Goal: Check status

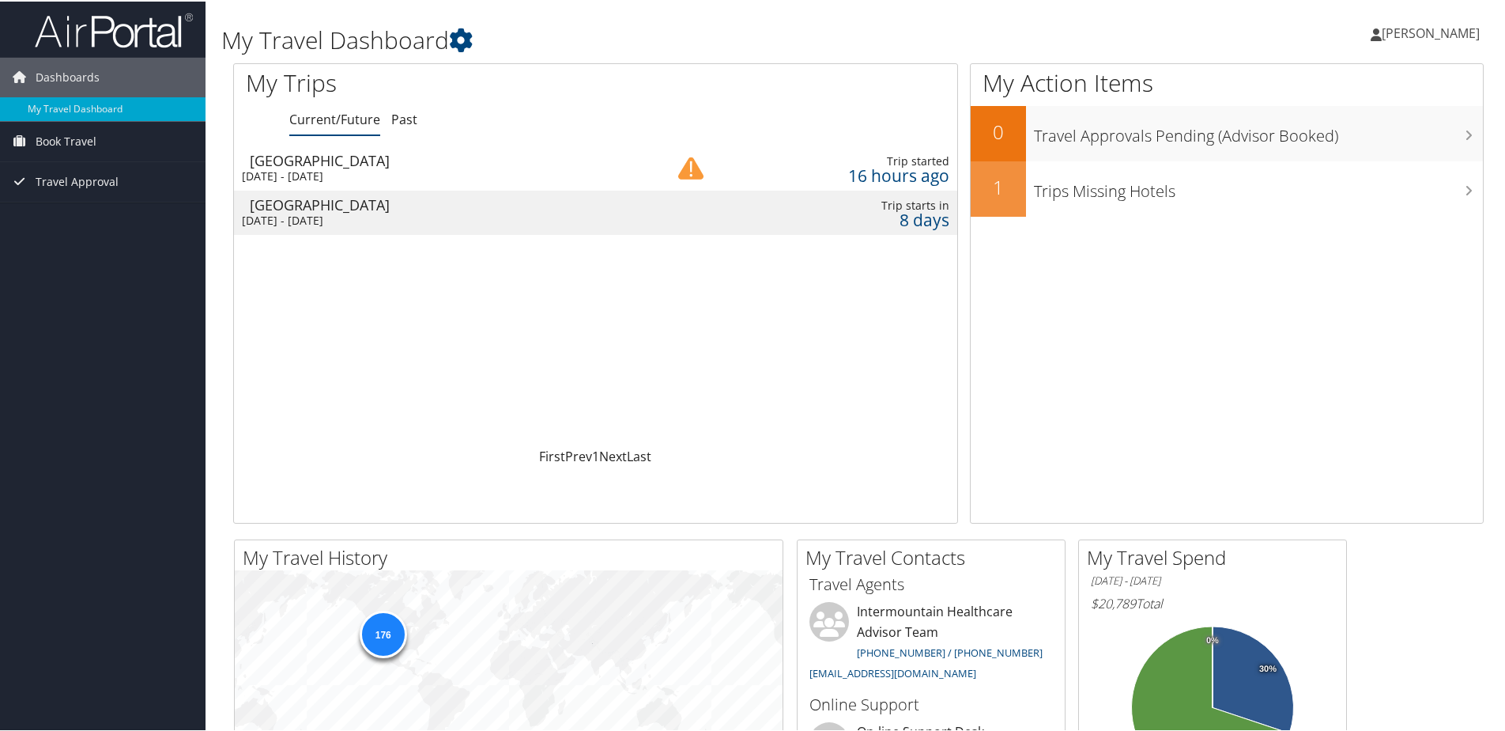
click at [388, 220] on div "[DATE] - [DATE]" at bounding box center [437, 219] width 391 height 14
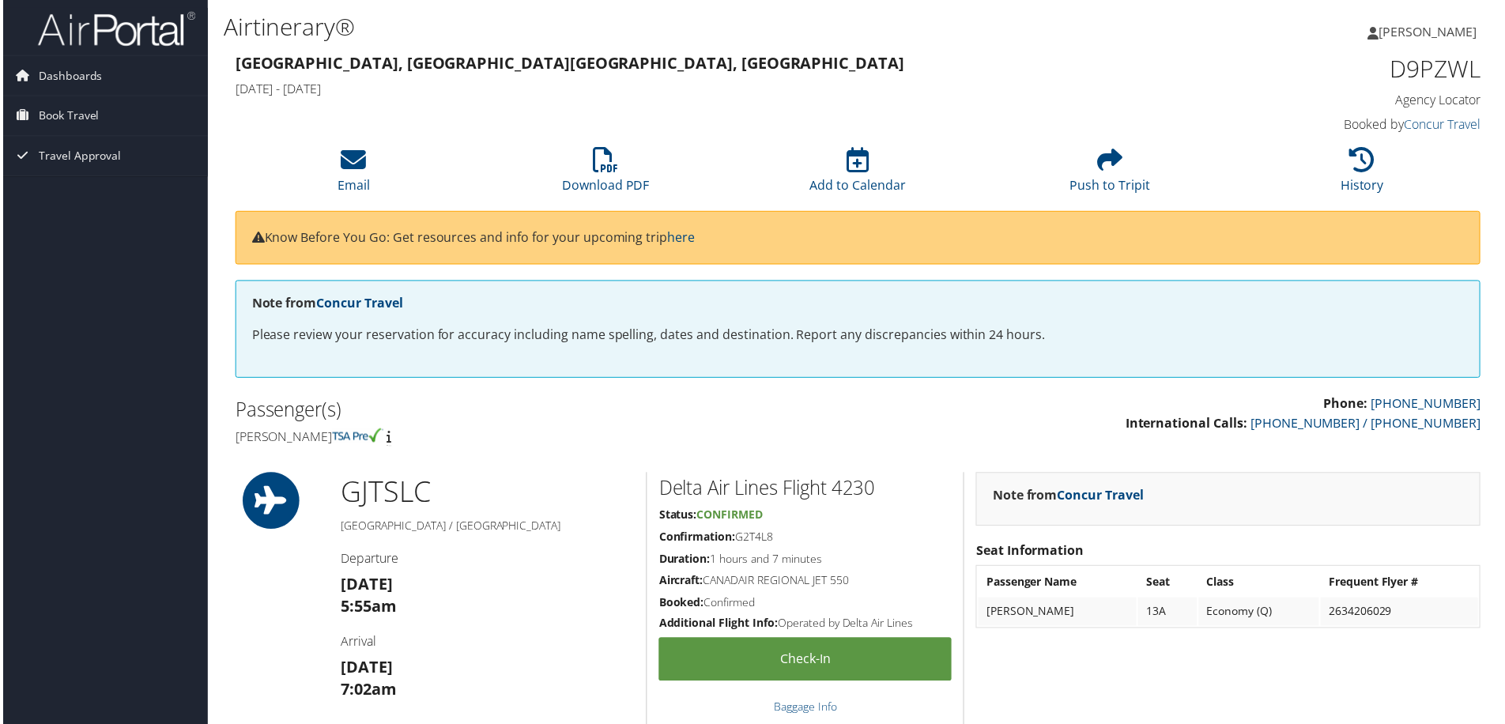
click at [596, 434] on h4 "[PERSON_NAME]" at bounding box center [540, 438] width 614 height 17
